Goal: Check status: Check status

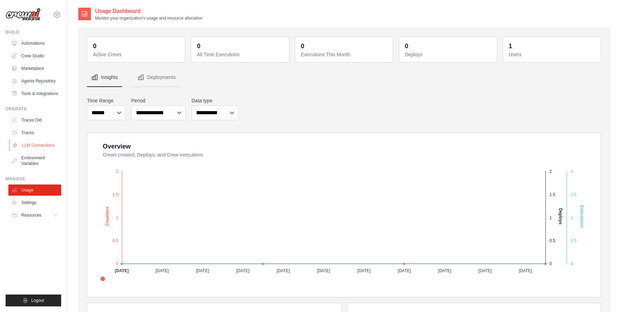
click at [48, 147] on link "LLM Connections" at bounding box center [35, 145] width 53 height 11
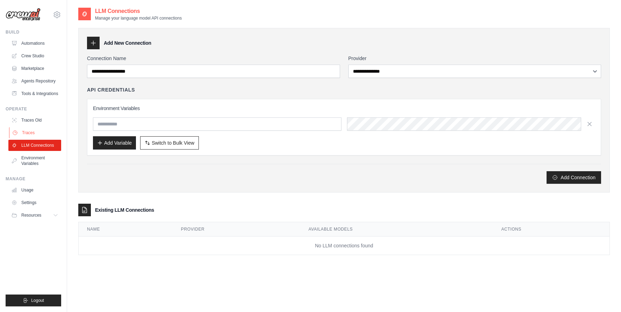
click at [31, 130] on link "Traces" at bounding box center [35, 132] width 53 height 11
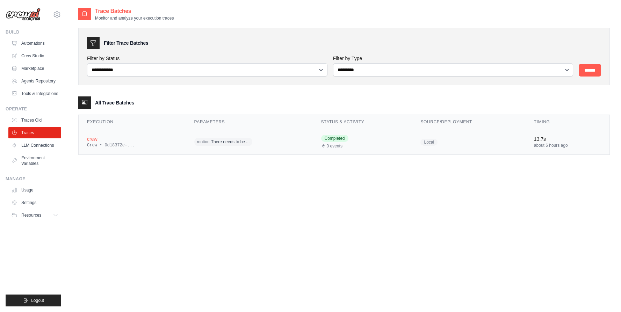
click at [335, 138] on span "Completed" at bounding box center [334, 138] width 27 height 7
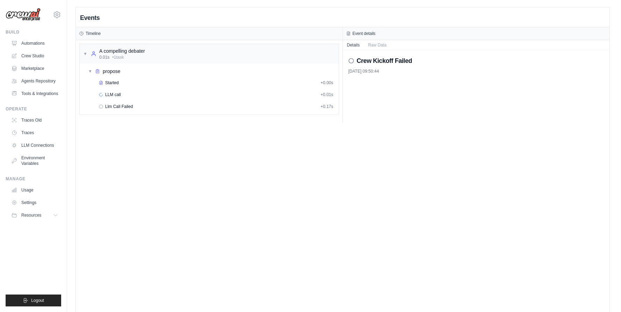
click at [293, 162] on div "Events Timeline ▼ A compelling debater 0.01s • 1 task ▼ propose Started + 0.00s…" at bounding box center [342, 163] width 533 height 312
